Goal: Check status: Check status

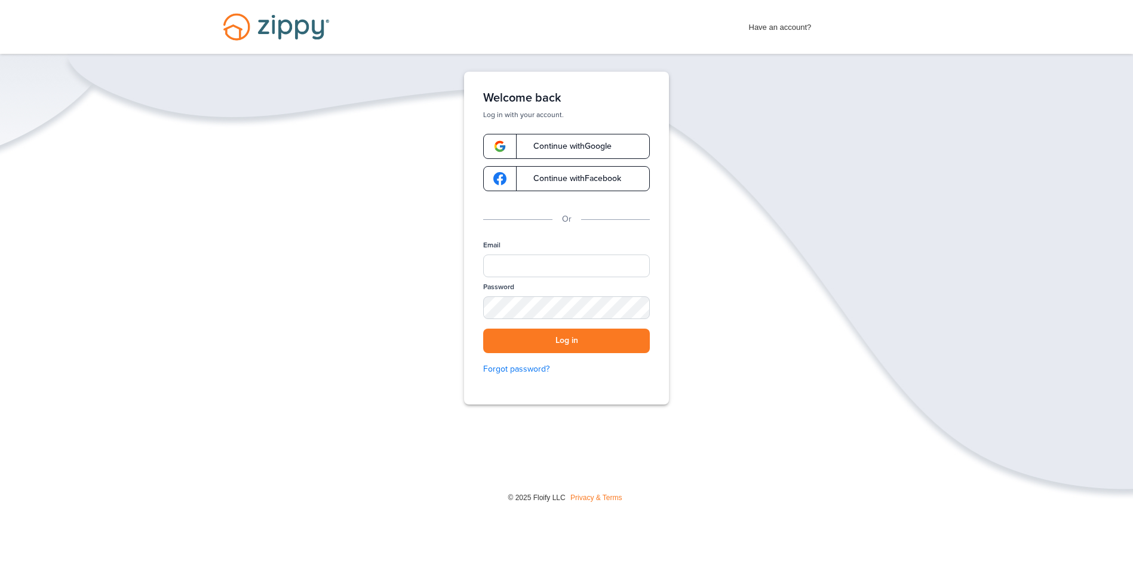
click at [548, 153] on link "Continue with Google" at bounding box center [566, 146] width 167 height 25
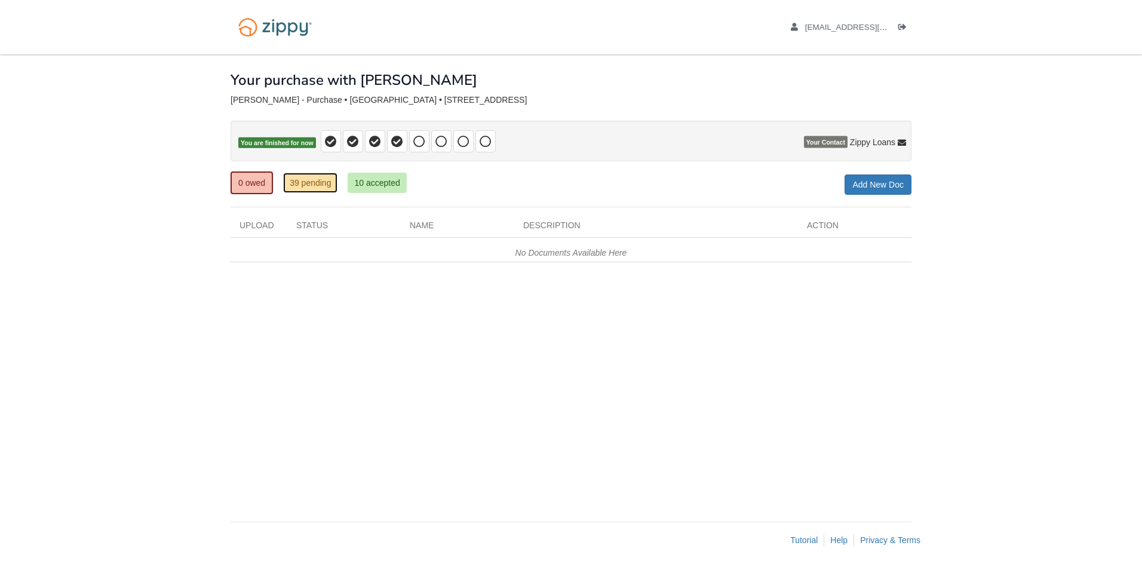
click at [325, 179] on link "39 pending" at bounding box center [310, 183] width 54 height 20
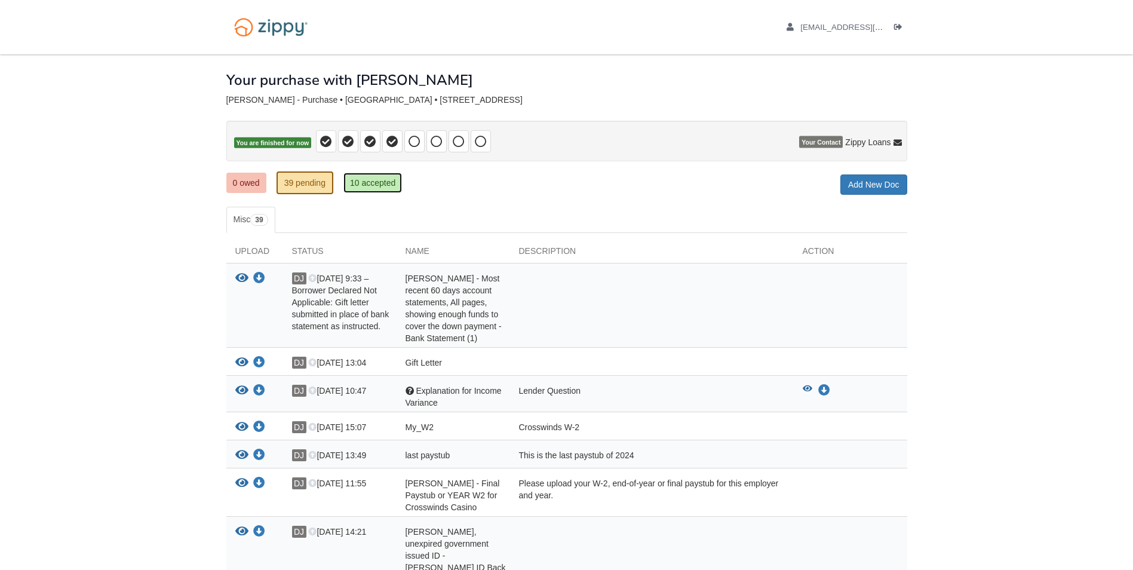
click at [385, 186] on link "10 accepted" at bounding box center [372, 183] width 59 height 20
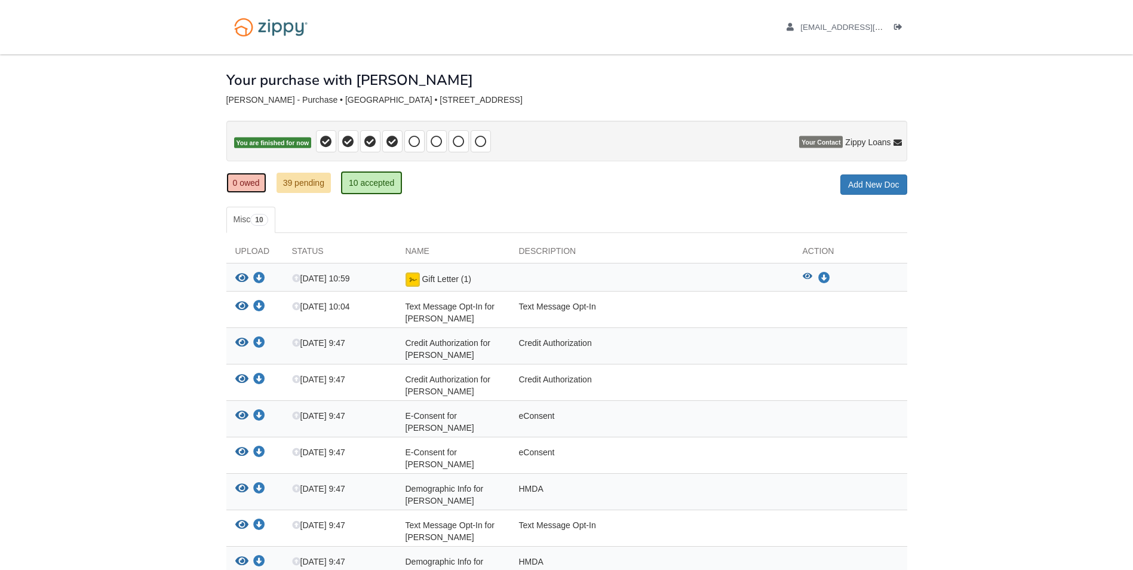
click at [251, 177] on link "0 owed" at bounding box center [246, 183] width 40 height 20
